Goal: Task Accomplishment & Management: Manage account settings

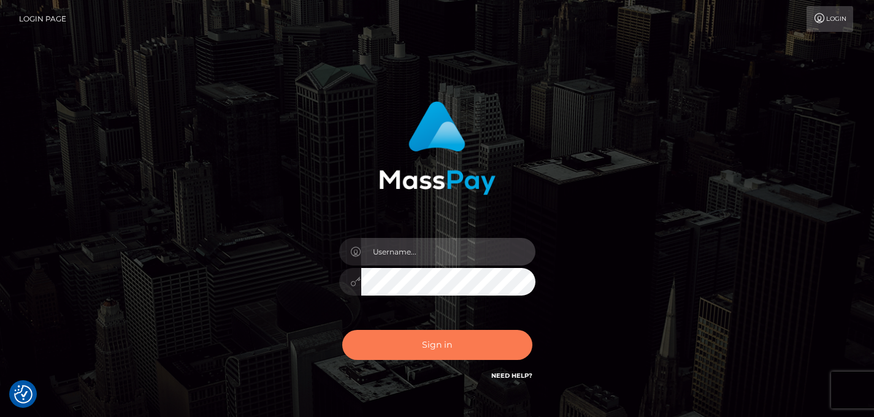
type input "[EMAIL_ADDRESS][DOMAIN_NAME]"
click at [443, 344] on button "Sign in" at bounding box center [437, 345] width 190 height 30
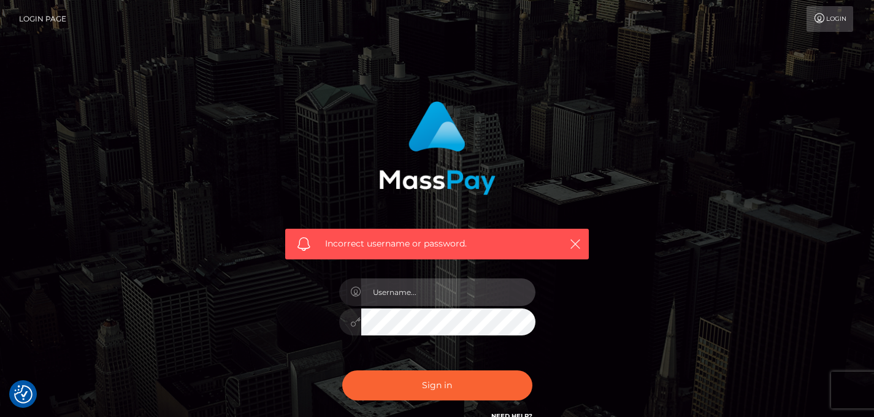
type input "[EMAIL_ADDRESS][DOMAIN_NAME]"
click at [342, 370] on button "Sign in" at bounding box center [437, 385] width 190 height 30
type input "[EMAIL_ADDRESS][DOMAIN_NAME]"
click at [342, 370] on button "Sign in" at bounding box center [437, 385] width 190 height 30
type input "[EMAIL_ADDRESS][DOMAIN_NAME]"
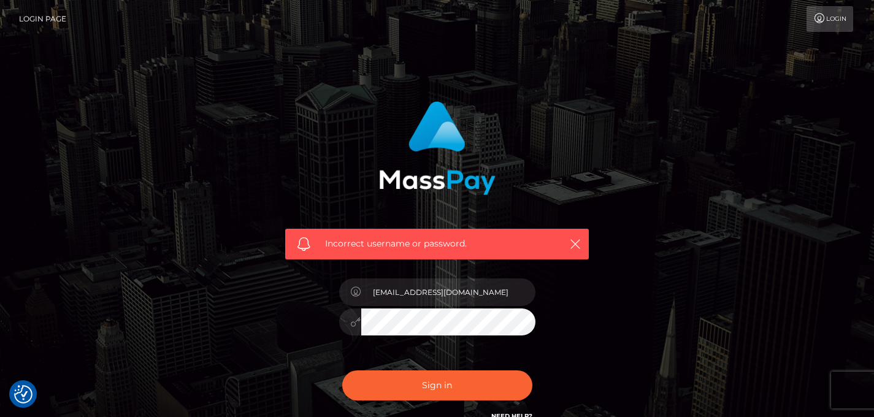
click at [45, 17] on link "Login Page" at bounding box center [42, 19] width 47 height 26
